Goal: Task Accomplishment & Management: Manage account settings

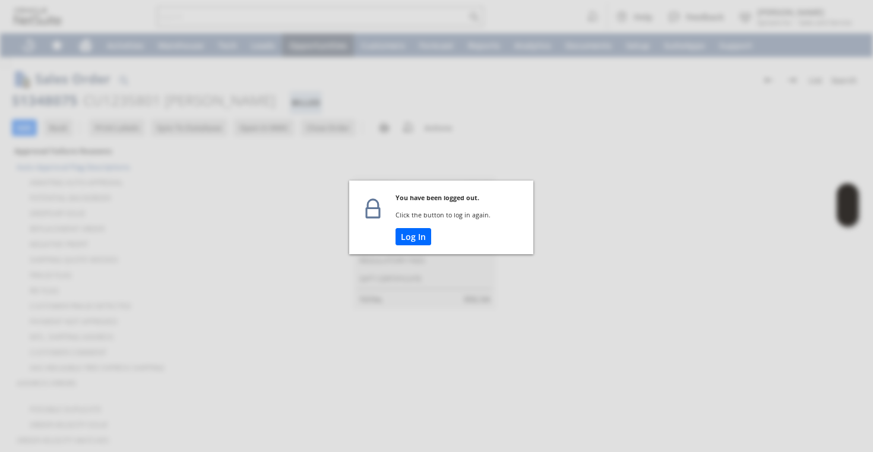
click at [413, 248] on td "Log In" at bounding box center [464, 241] width 138 height 26
click at [413, 239] on button "Log In" at bounding box center [413, 236] width 36 height 17
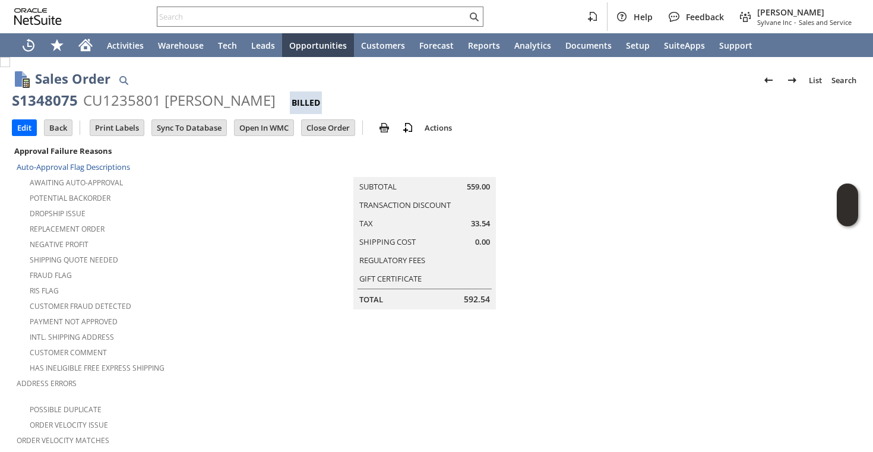
scroll to position [763, 0]
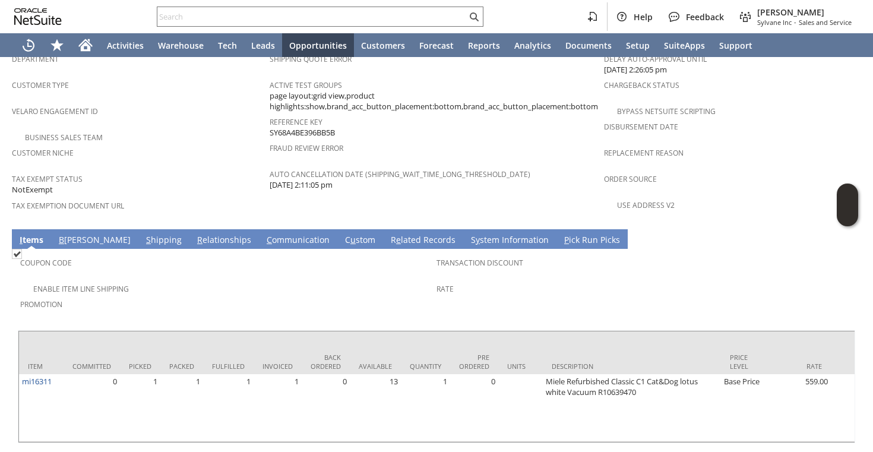
click at [143, 234] on link "S hipping" at bounding box center [164, 240] width 42 height 13
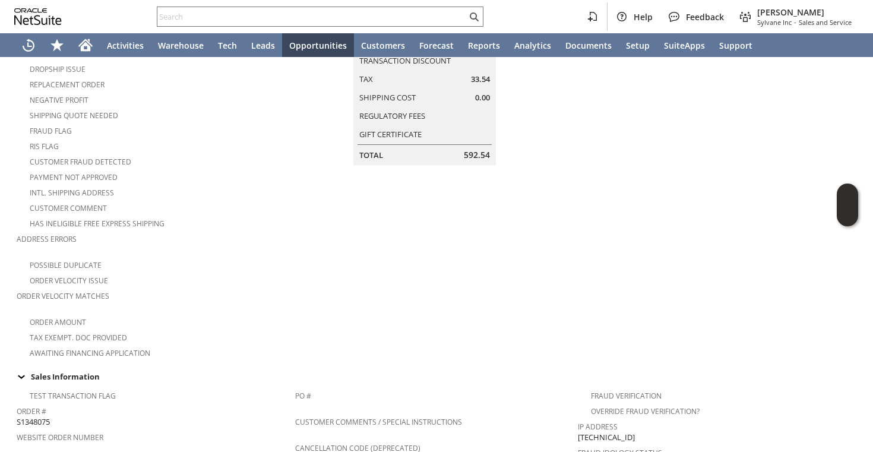
scroll to position [0, 0]
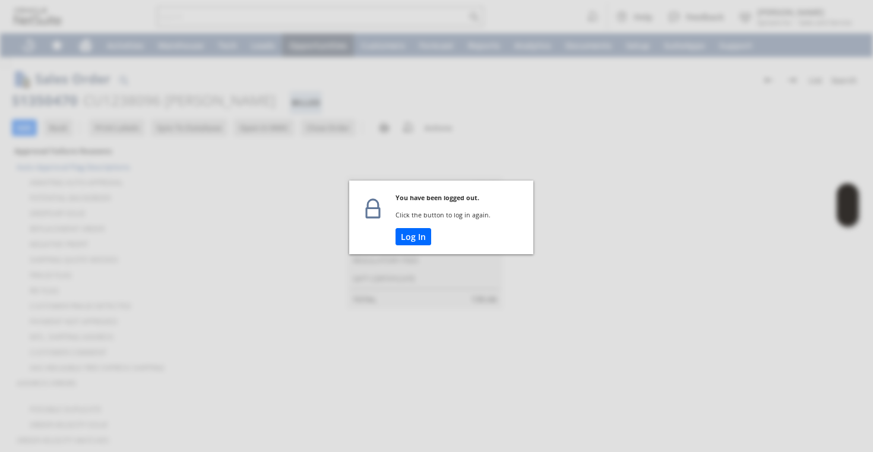
scroll to position [841, 0]
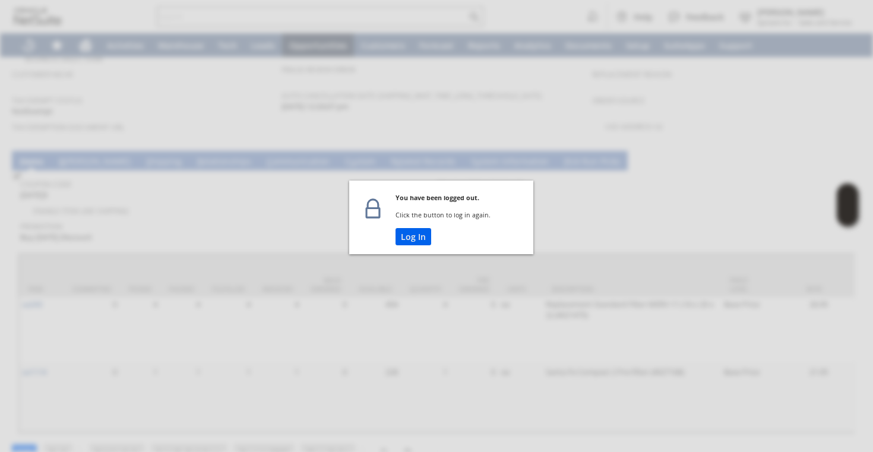
click at [402, 236] on button "Log In" at bounding box center [413, 236] width 36 height 17
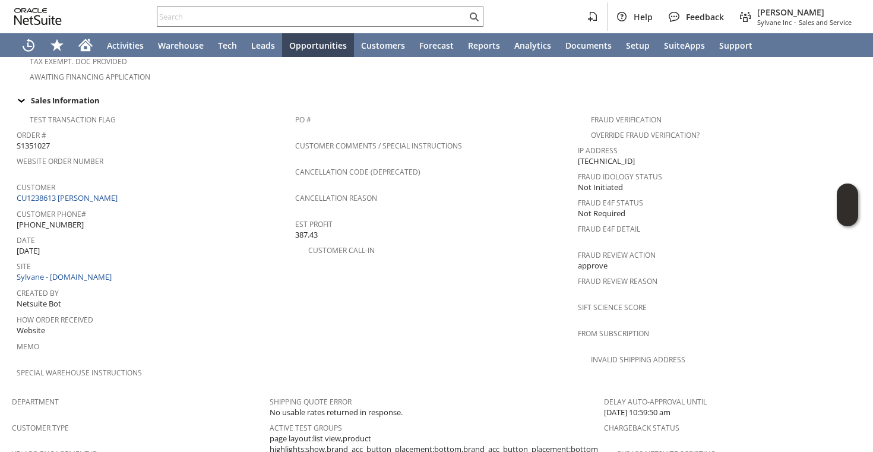
scroll to position [763, 0]
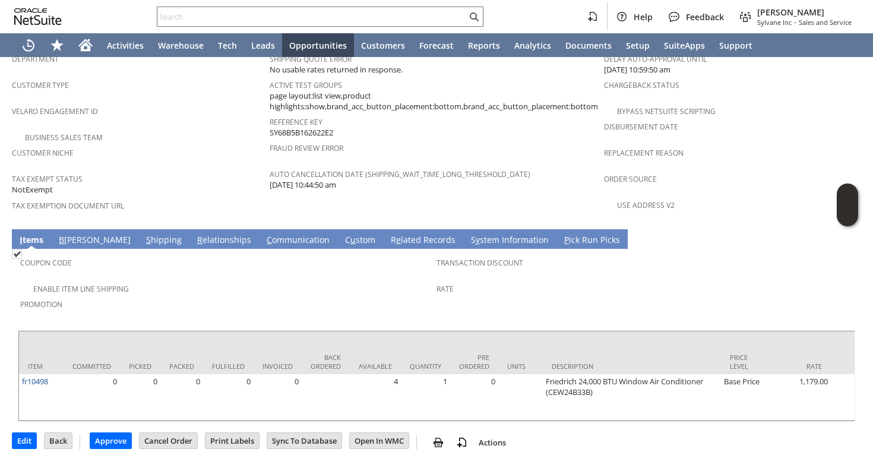
click at [264, 234] on link "C ommunication" at bounding box center [298, 240] width 69 height 13
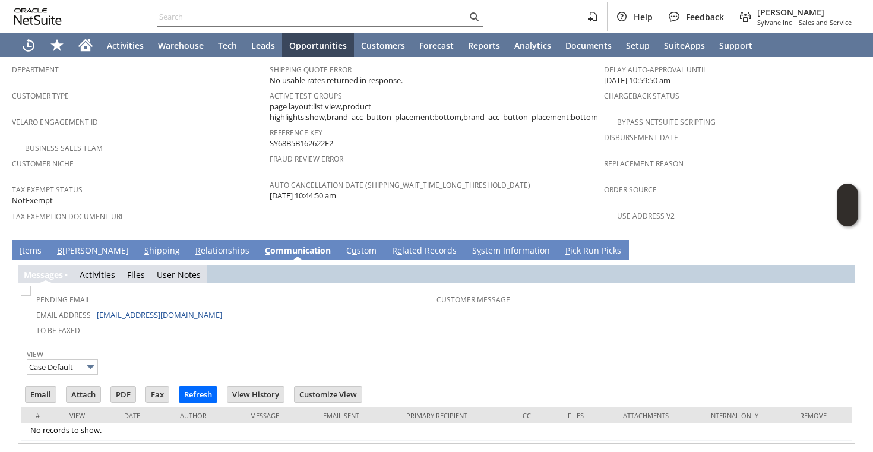
scroll to position [0, 0]
click at [20, 245] on span "I" at bounding box center [21, 250] width 2 height 11
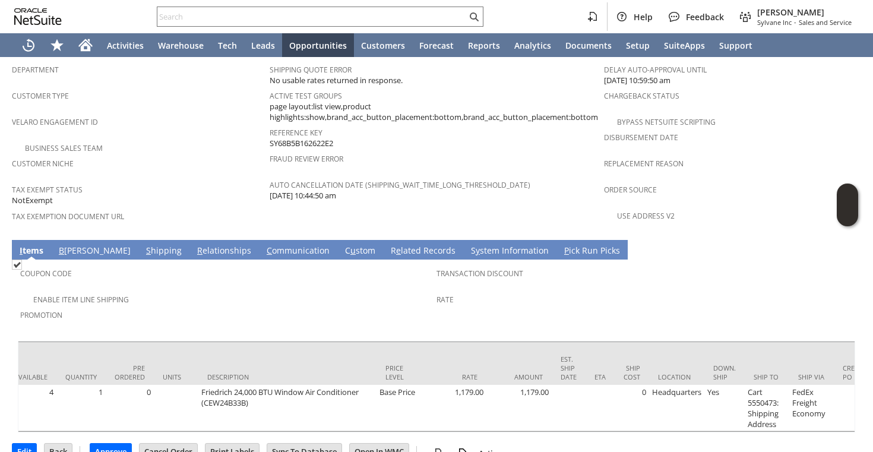
scroll to position [0, 344]
click at [264, 245] on link "C ommunication" at bounding box center [298, 251] width 69 height 13
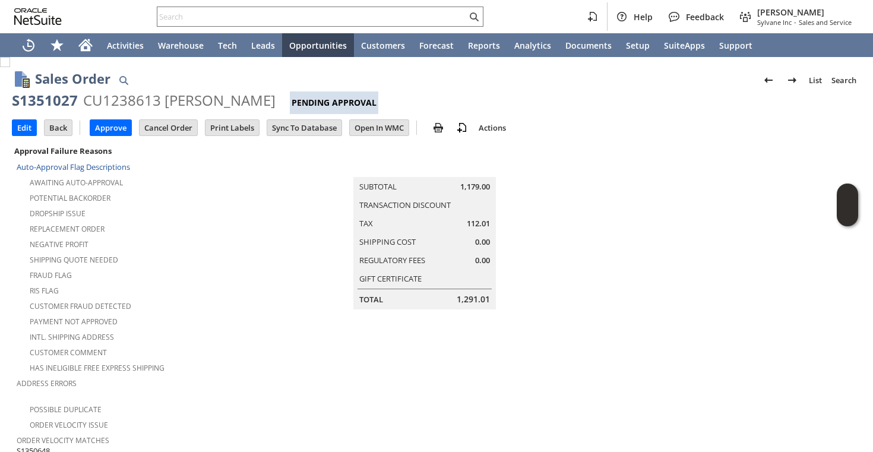
scroll to position [752, 0]
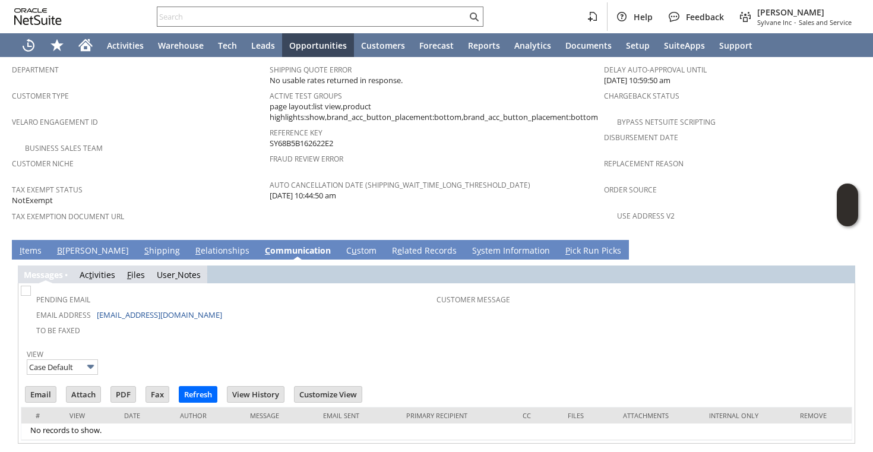
click at [30, 386] on input "Email" at bounding box center [41, 393] width 30 height 15
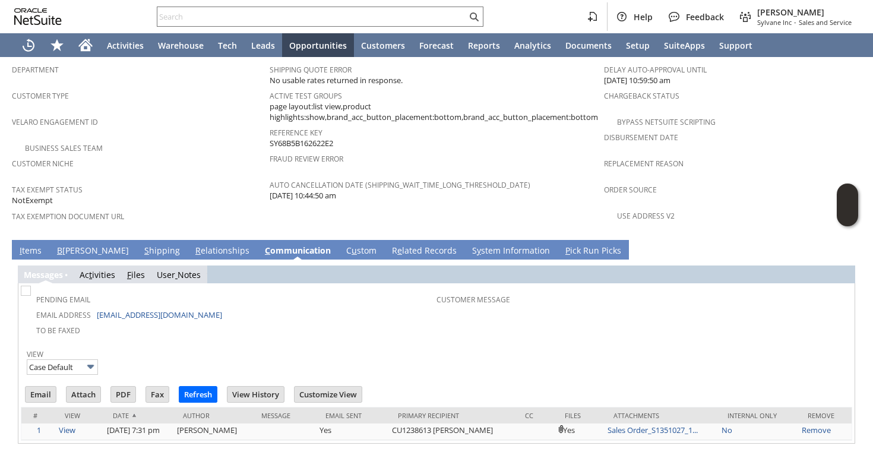
scroll to position [0, 0]
click at [212, 291] on div "Pending Email" at bounding box center [229, 298] width 413 height 14
click at [141, 245] on link "S hipping" at bounding box center [162, 251] width 42 height 13
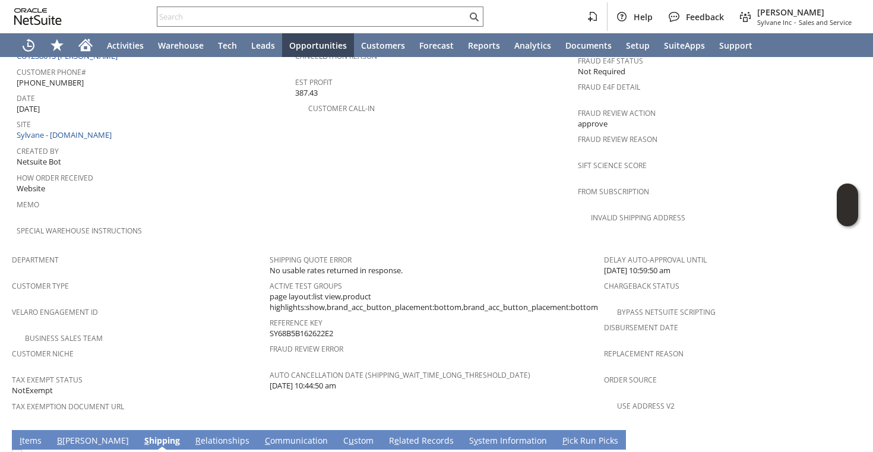
scroll to position [770, 0]
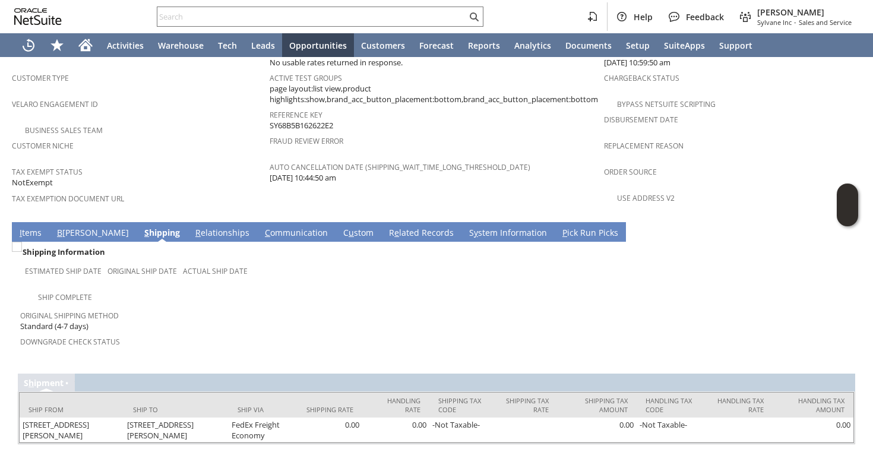
click at [163, 307] on span "Original Shipping Method" at bounding box center [225, 314] width 410 height 14
click at [68, 227] on link "B illing" at bounding box center [93, 233] width 78 height 13
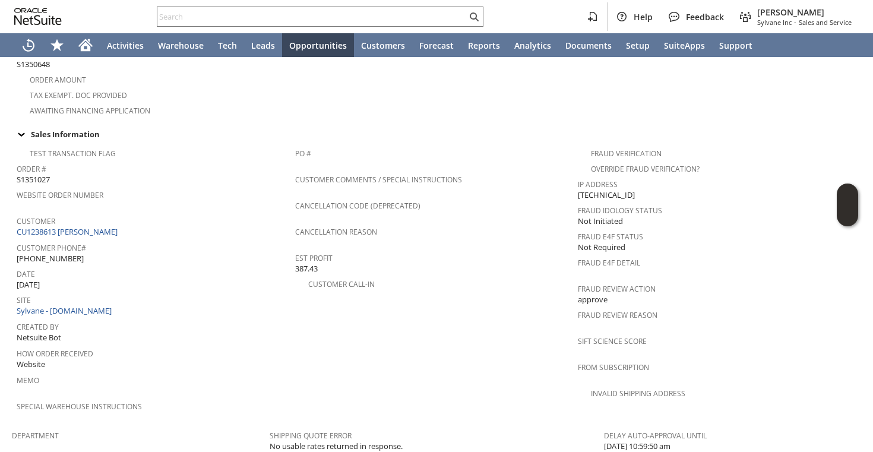
scroll to position [388, 0]
click at [219, 344] on div "How Order Received Website" at bounding box center [153, 357] width 272 height 26
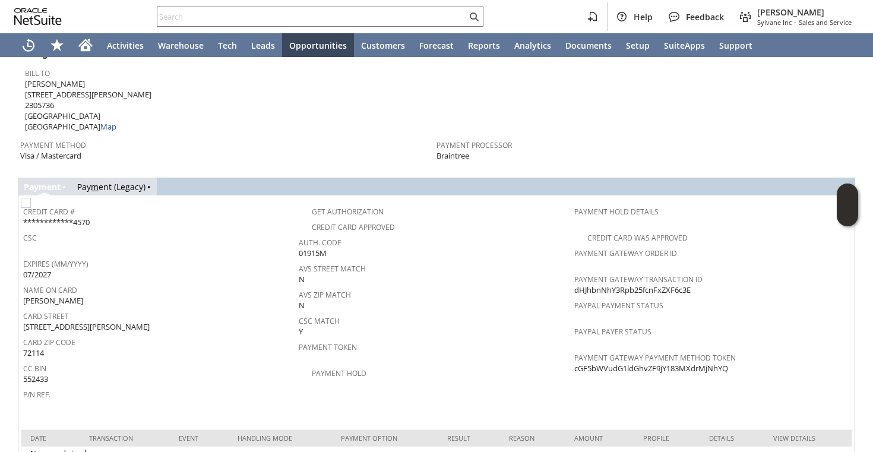
scroll to position [984, 0]
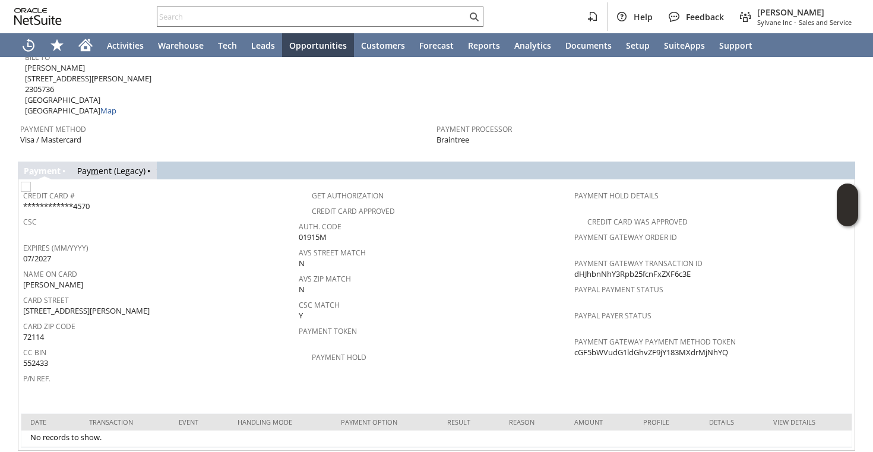
click at [242, 318] on td "Card Zip Code 72114" at bounding box center [160, 331] width 275 height 26
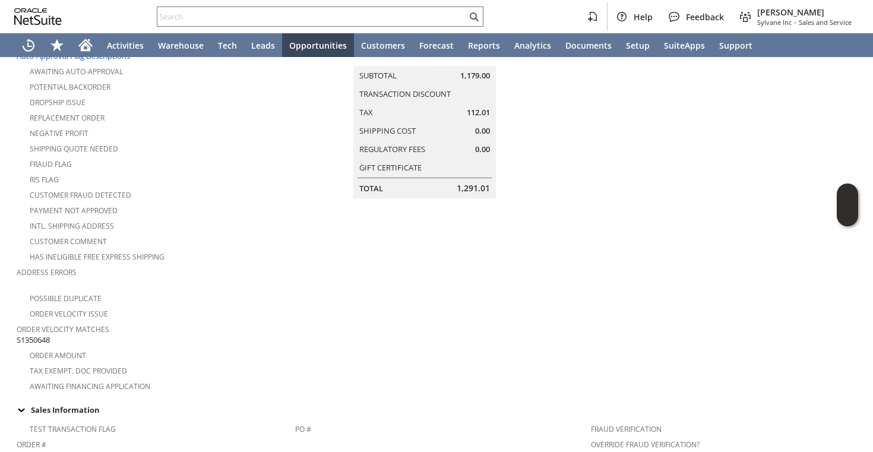
scroll to position [0, 0]
